Goal: Task Accomplishment & Management: Use online tool/utility

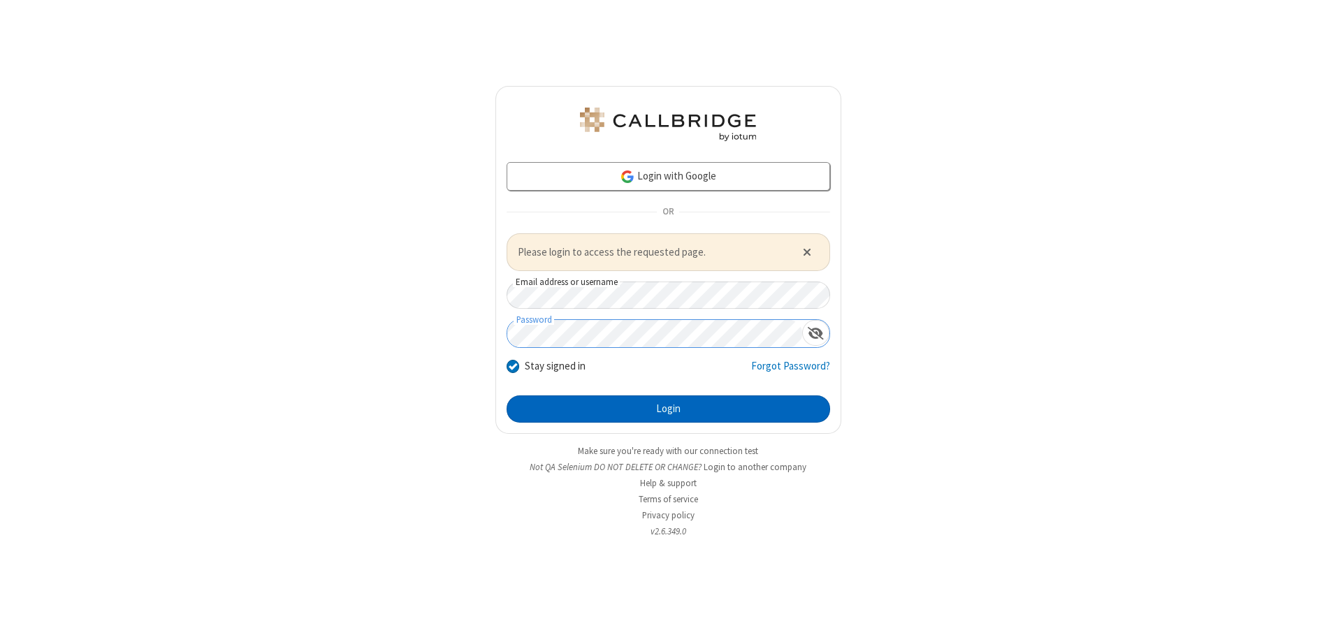
click at [668, 409] on button "Login" at bounding box center [667, 409] width 323 height 28
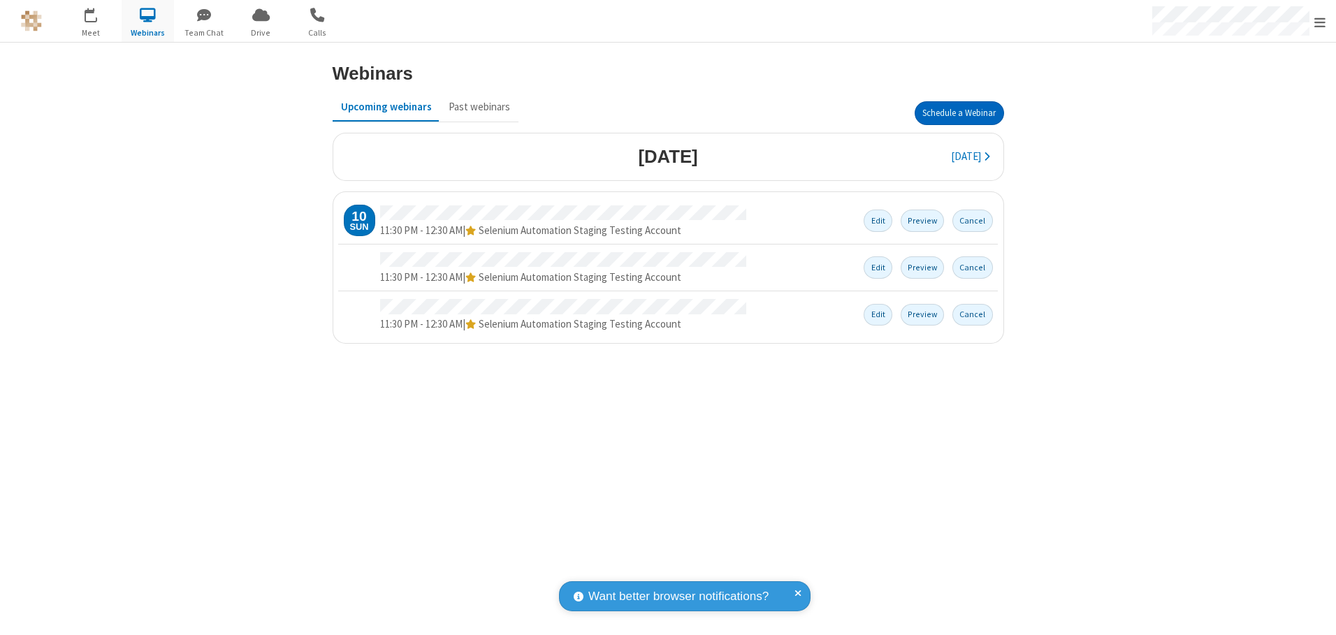
click at [958, 113] on button "Schedule a Webinar" at bounding box center [958, 113] width 89 height 24
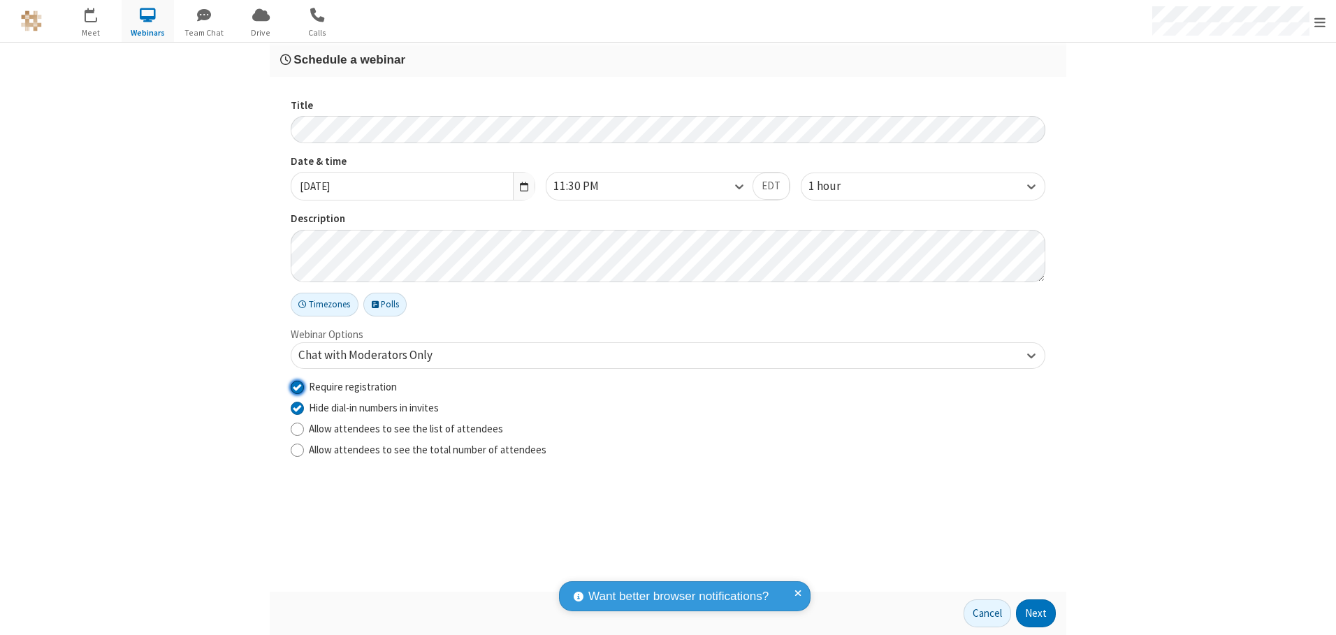
click at [297, 386] on input "Require registration" at bounding box center [297, 386] width 13 height 15
checkbox input "false"
click at [1036, 613] on button "Next" at bounding box center [1036, 613] width 40 height 28
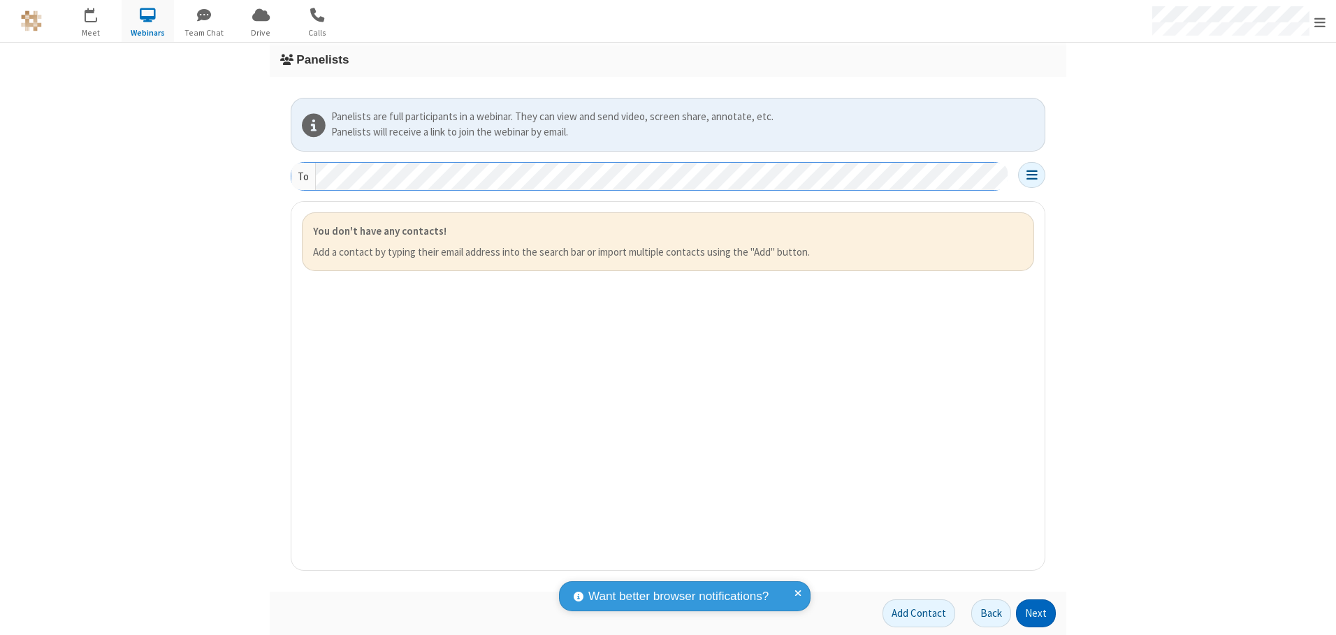
click at [1036, 613] on button "Next" at bounding box center [1036, 613] width 40 height 28
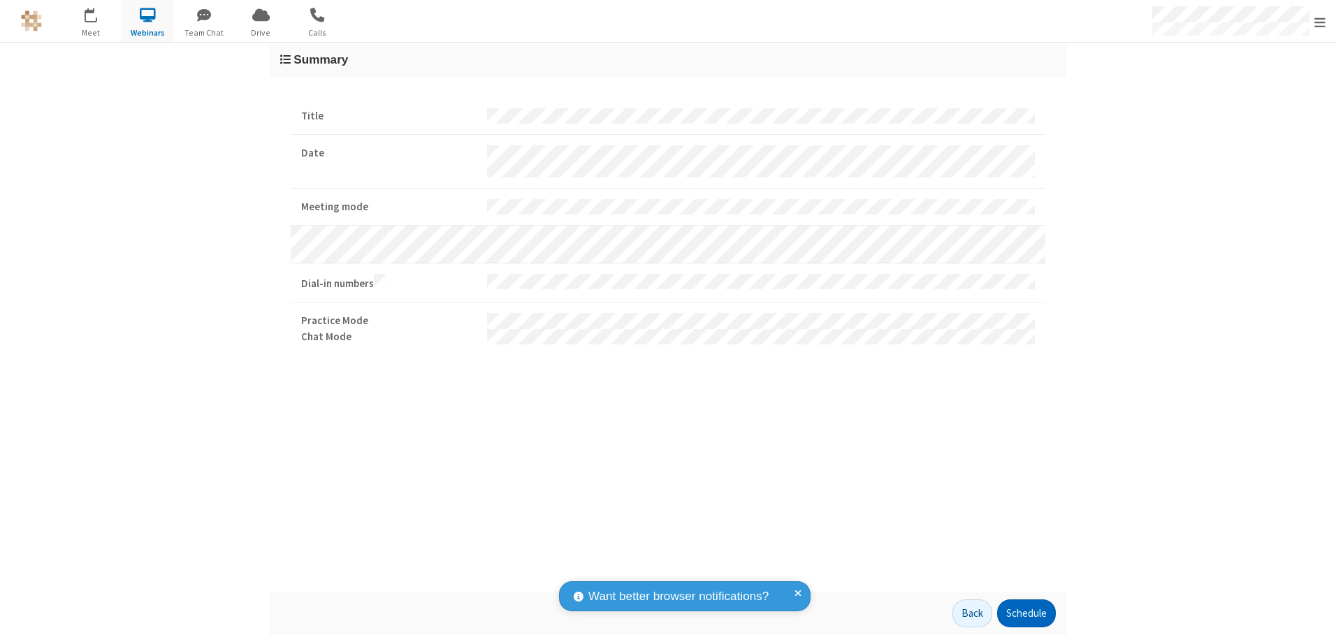
click at [1025, 613] on button "Schedule" at bounding box center [1026, 613] width 59 height 28
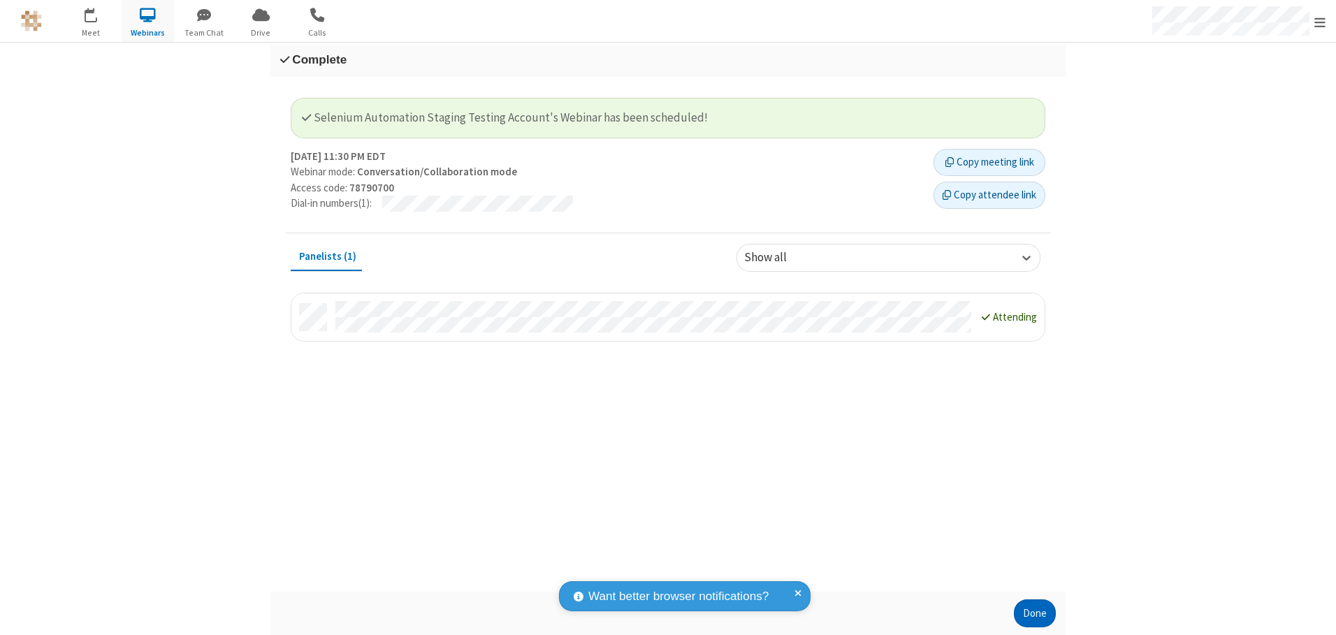
click at [1034, 613] on button "Done" at bounding box center [1035, 613] width 42 height 28
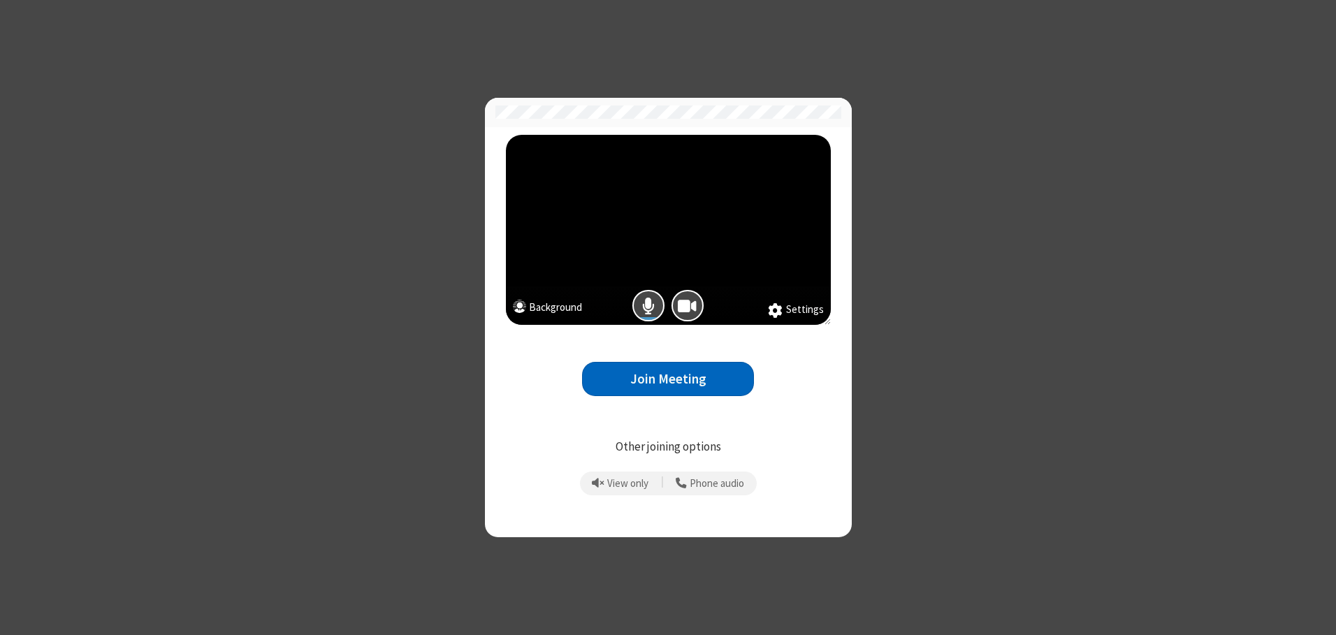
click at [668, 379] on button "Join Meeting" at bounding box center [668, 379] width 172 height 34
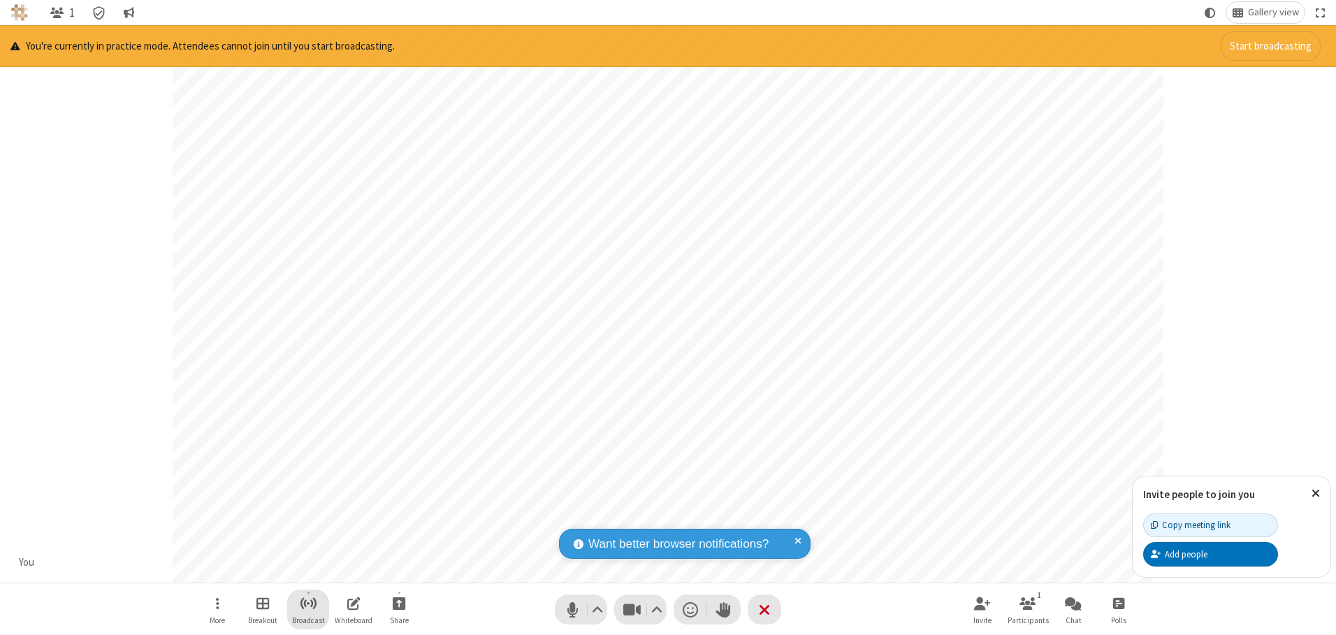
click at [307, 603] on span "Start broadcast" at bounding box center [308, 602] width 17 height 17
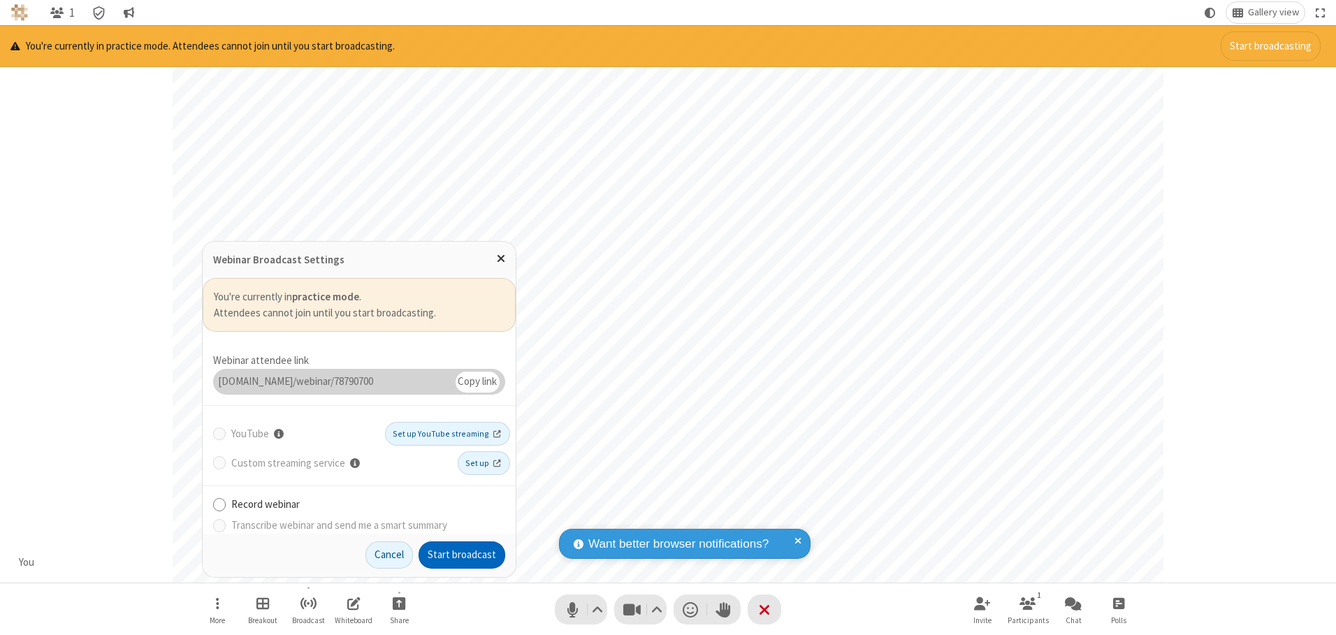
click at [462, 555] on button "Start broadcast" at bounding box center [461, 555] width 87 height 28
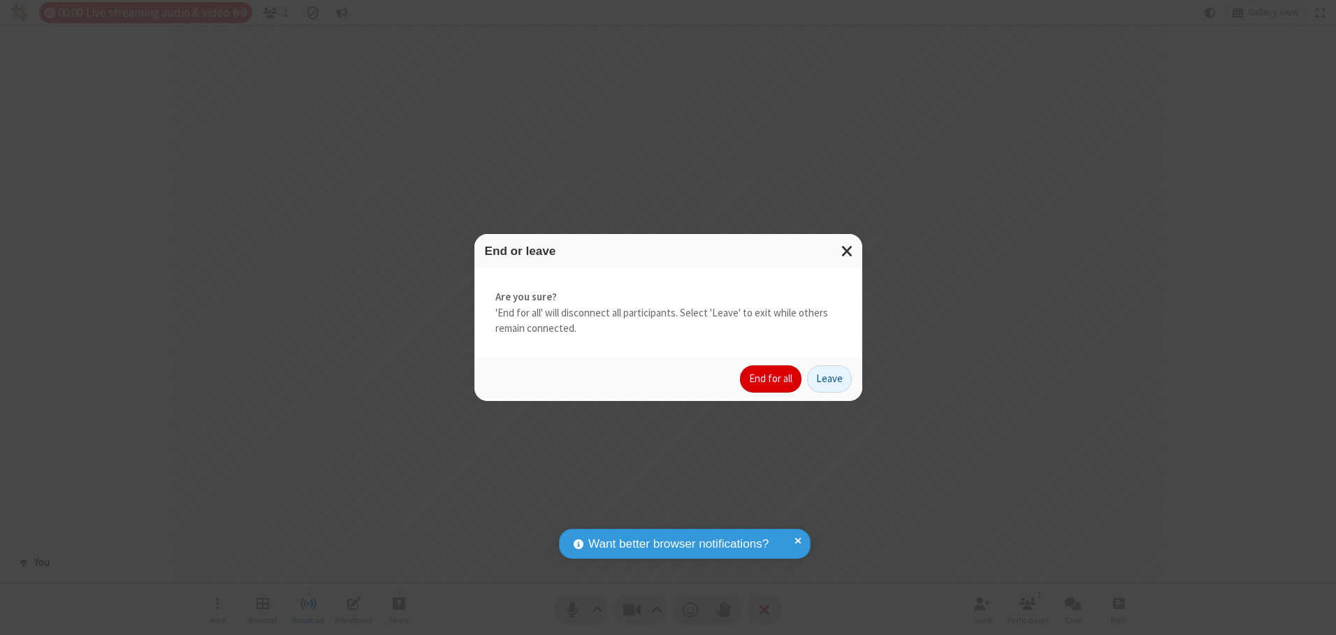
click at [771, 379] on button "End for all" at bounding box center [770, 379] width 61 height 28
